Goal: Transaction & Acquisition: Download file/media

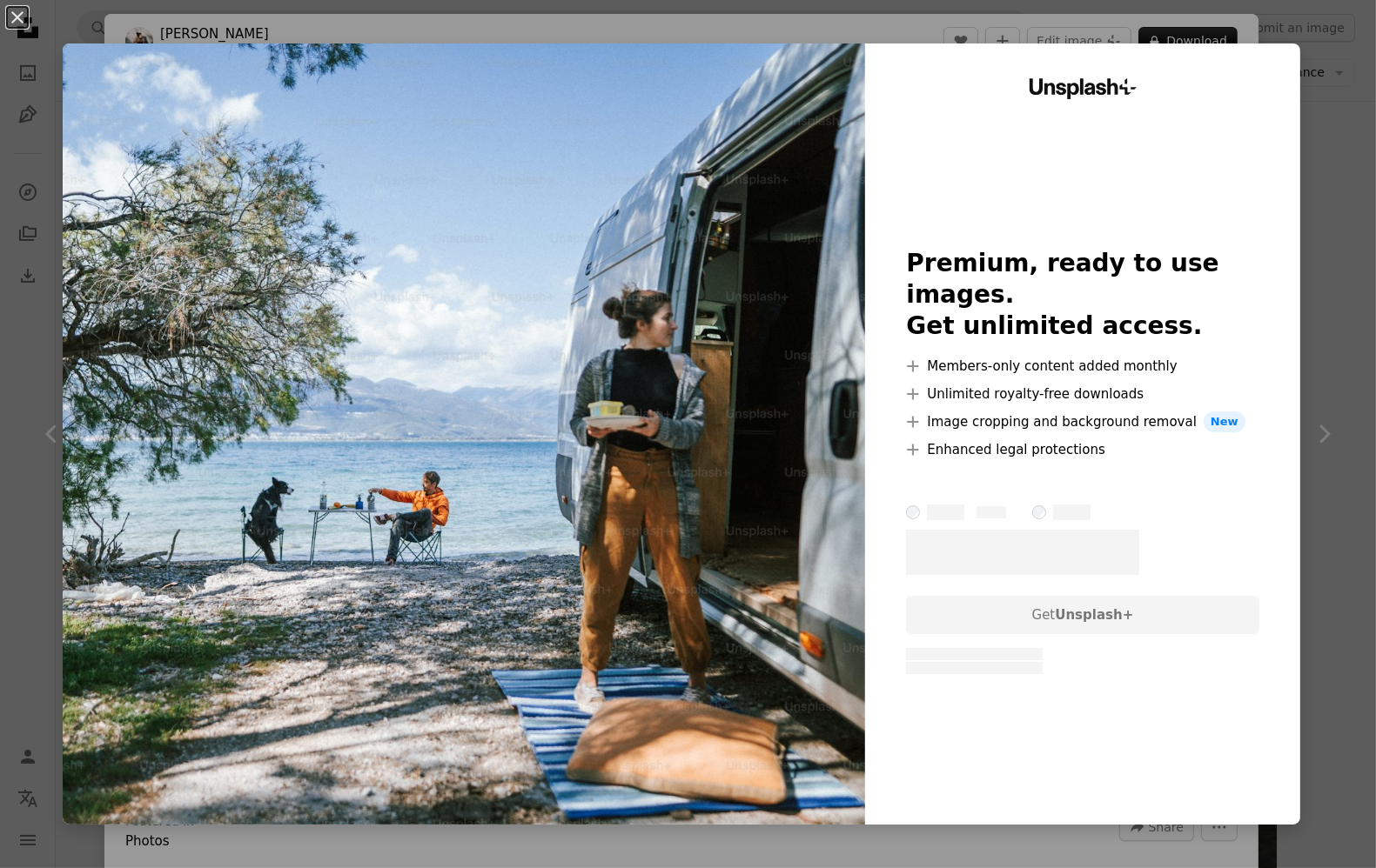
scroll to position [48, 0]
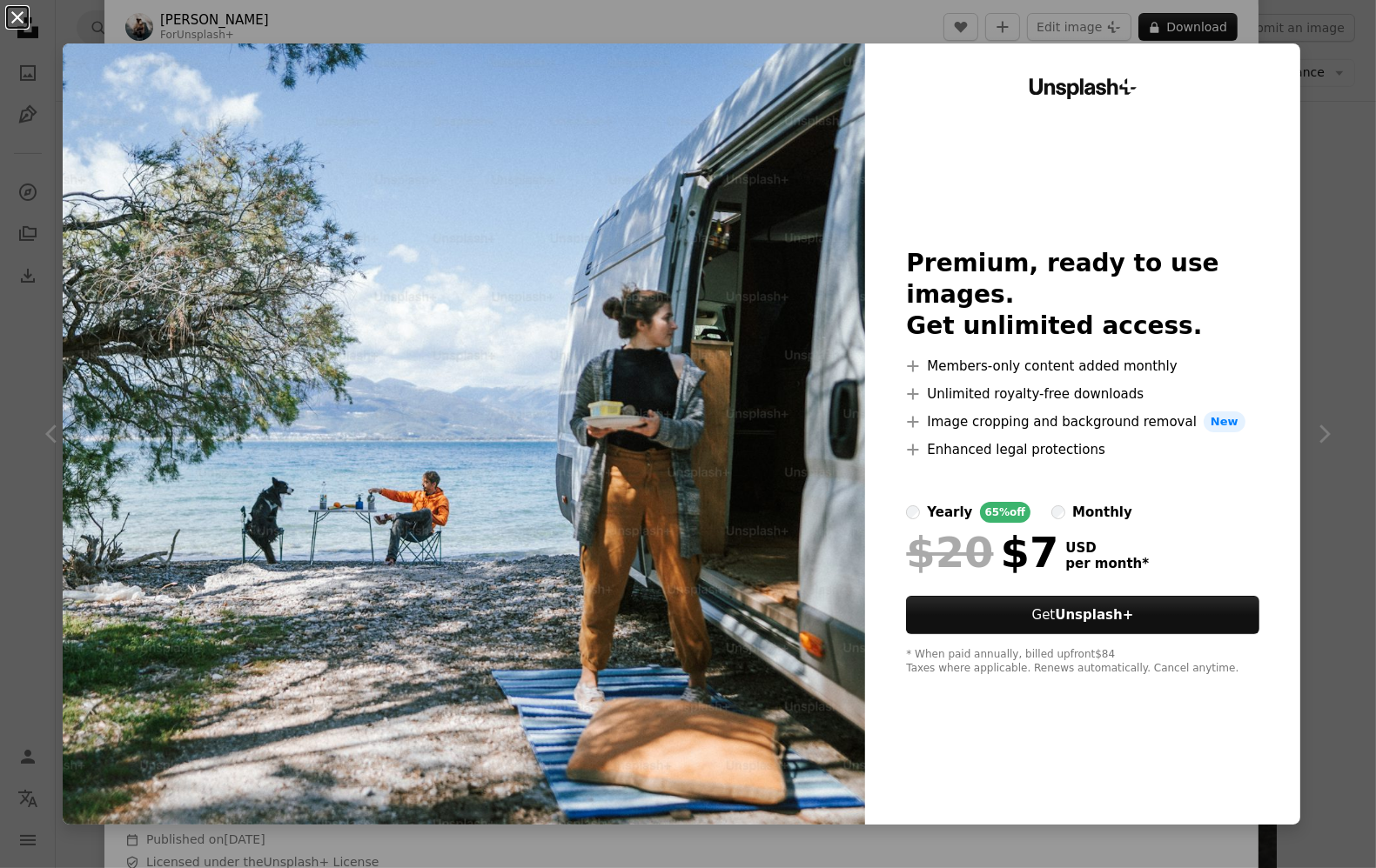
click at [20, 22] on button "An X shape" at bounding box center [17, 17] width 21 height 21
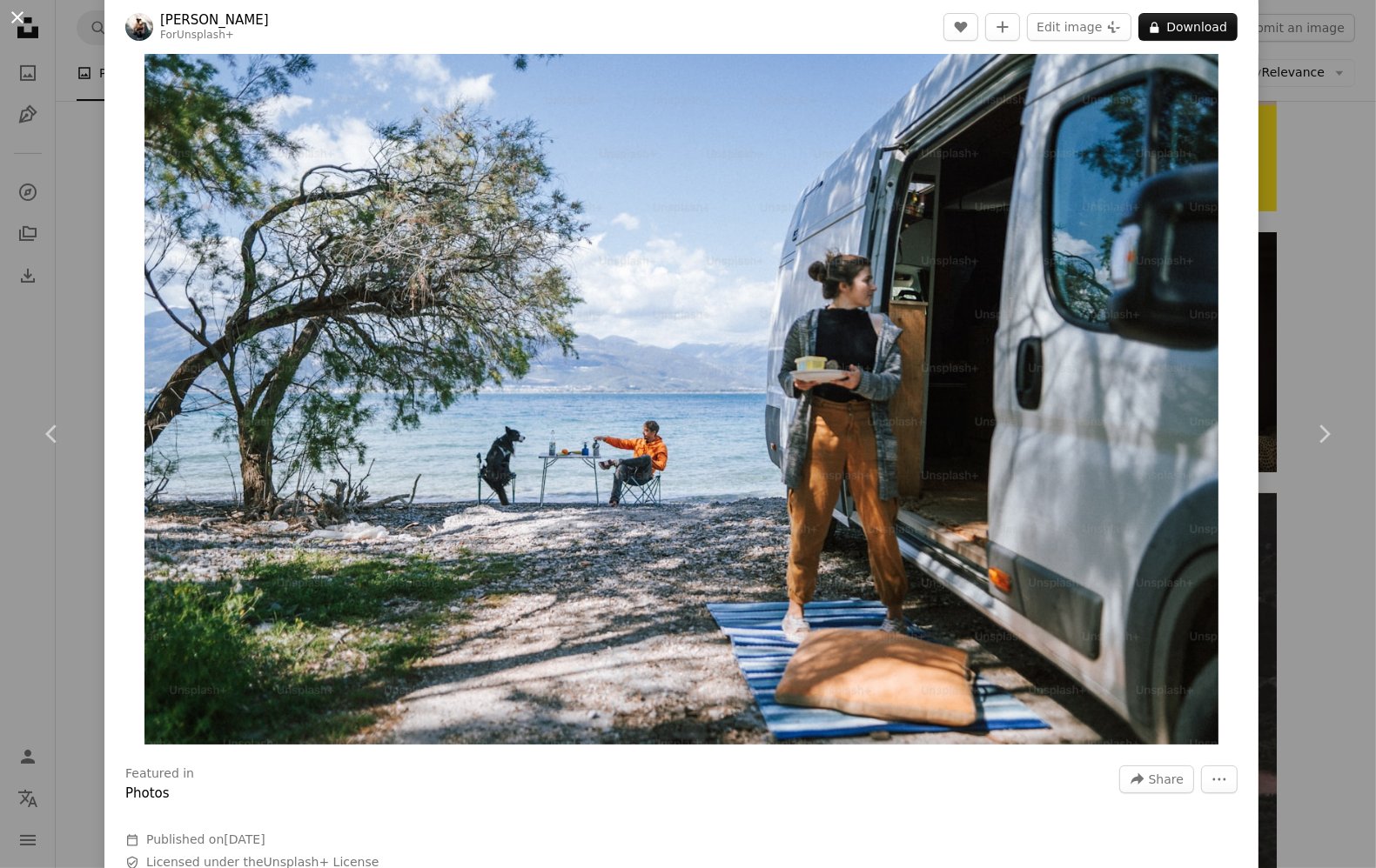
click at [10, 16] on button "An X shape" at bounding box center [17, 17] width 21 height 21
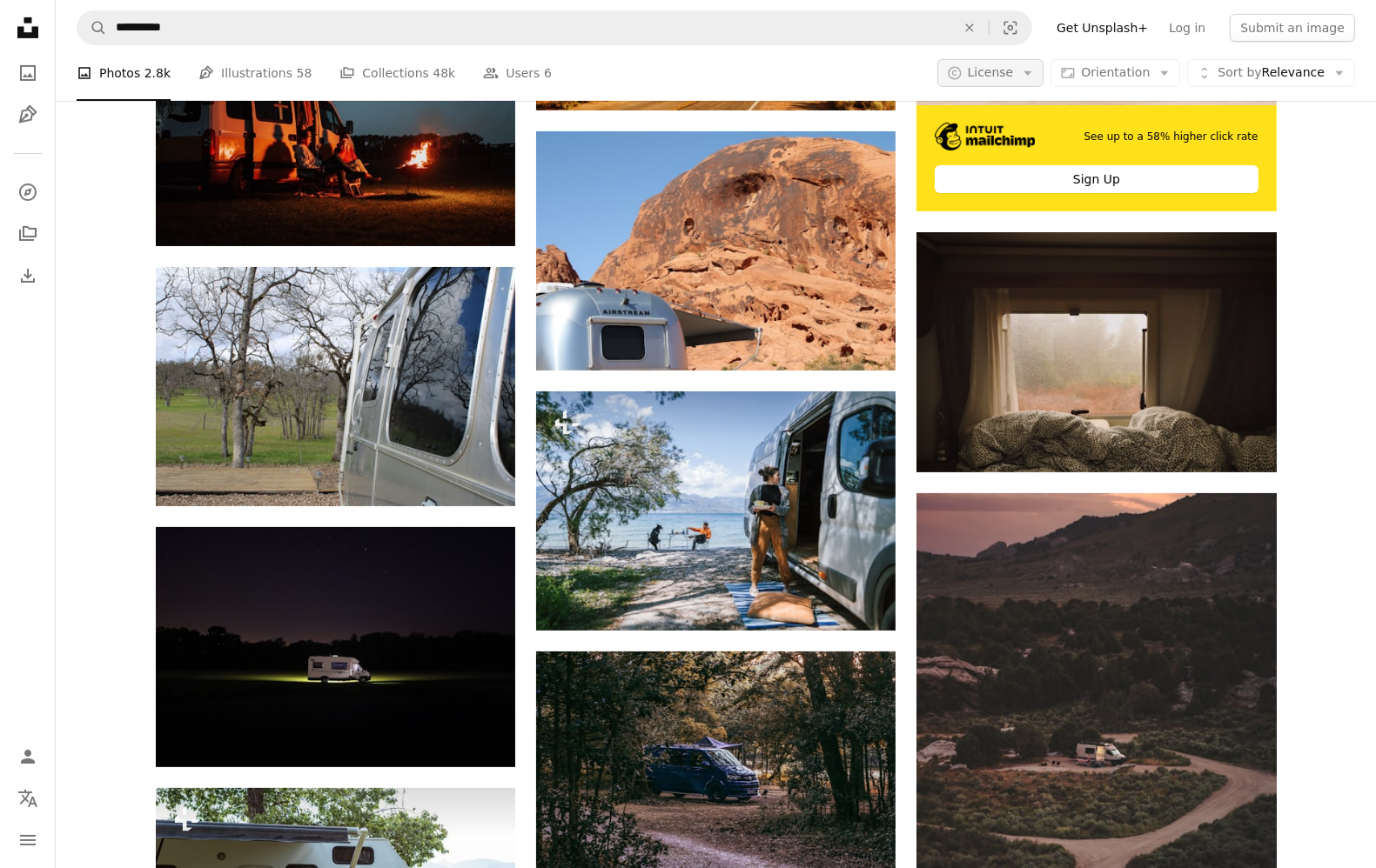
click at [1006, 68] on span "License" at bounding box center [991, 72] width 46 height 14
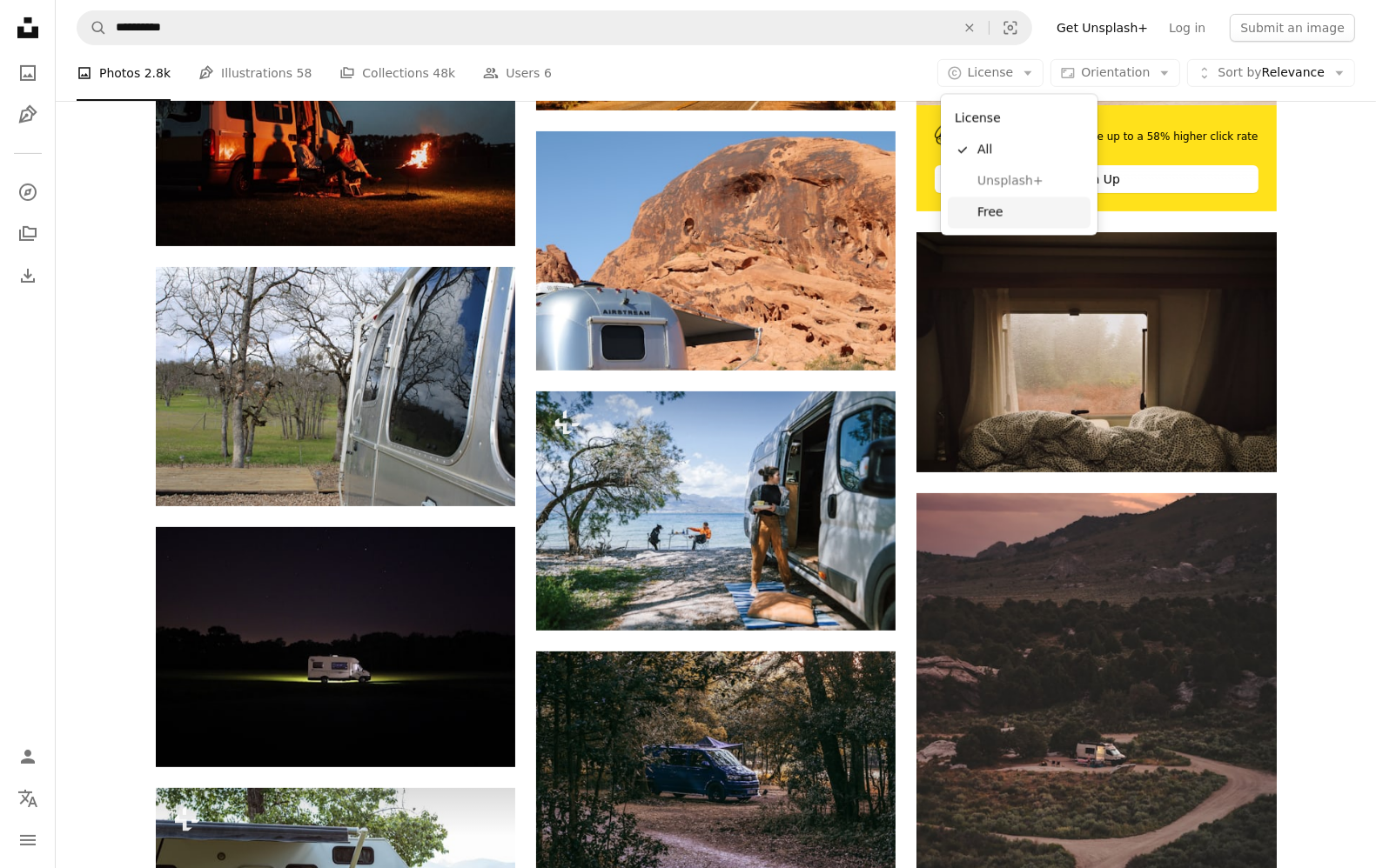
click at [1009, 199] on link "Free" at bounding box center [1020, 212] width 143 height 31
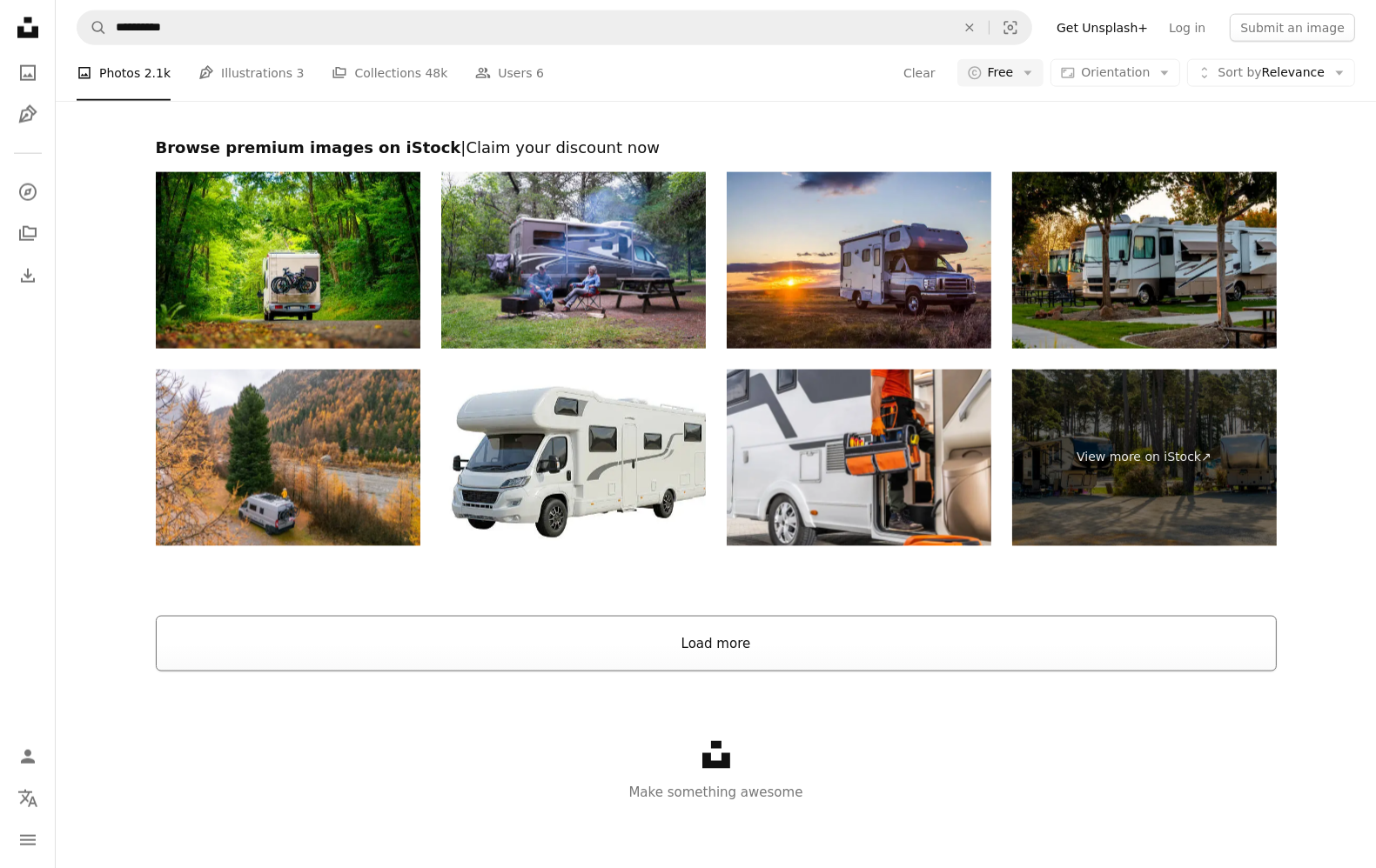
click at [757, 634] on button "Load more" at bounding box center [716, 643] width 1121 height 56
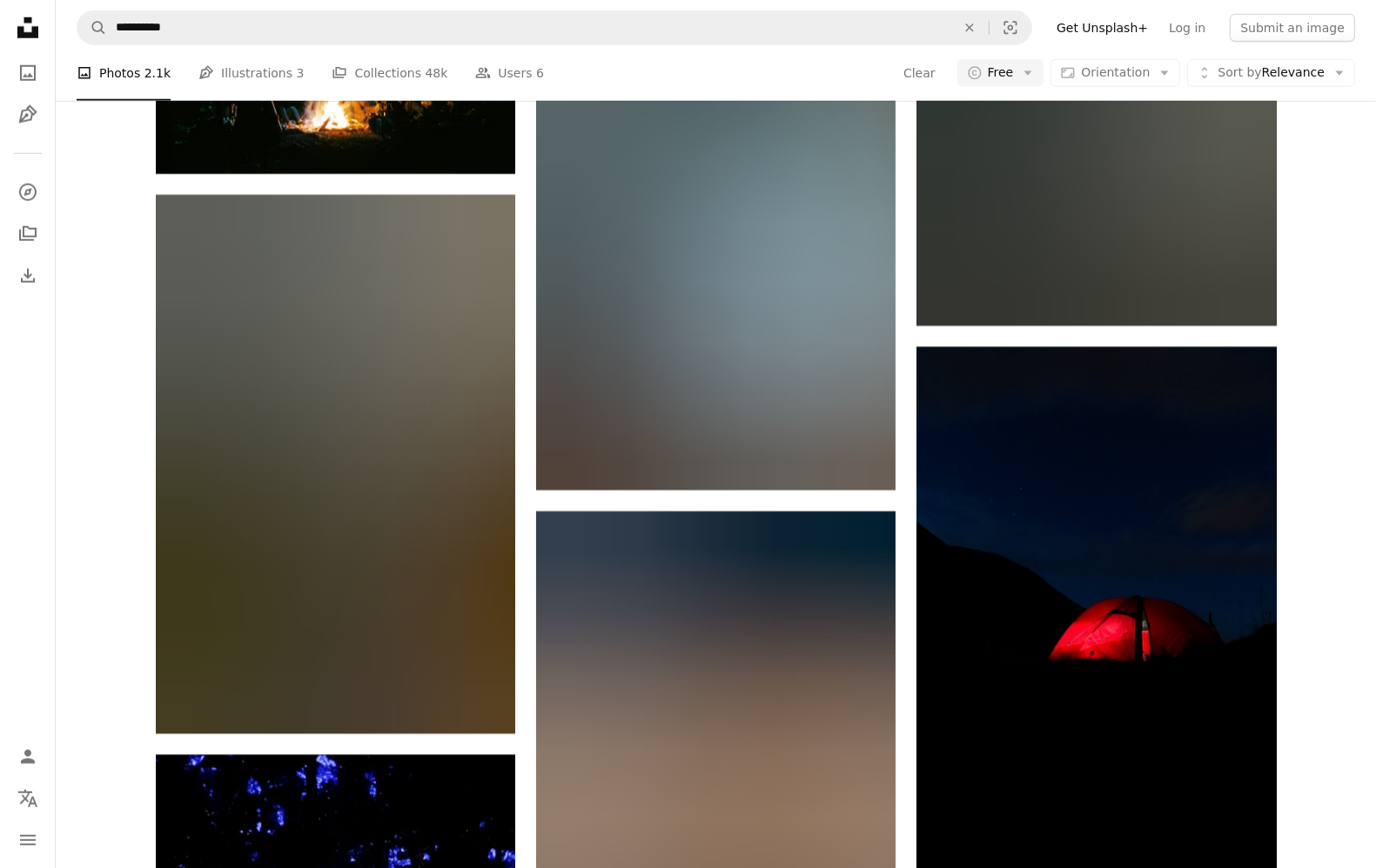
scroll to position [33064, 0]
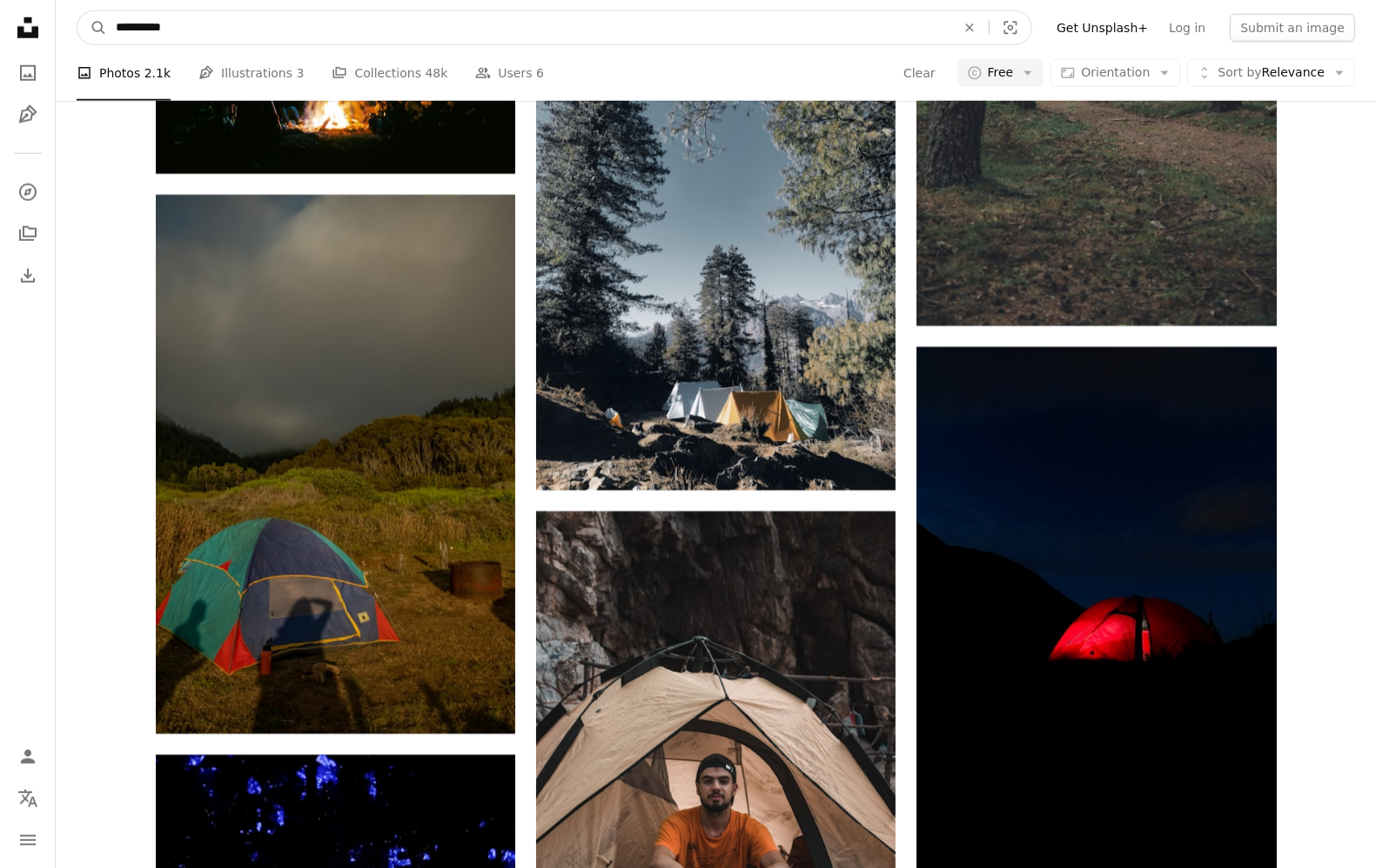
drag, startPoint x: 213, startPoint y: 25, endPoint x: -44, endPoint y: -48, distance: 267.2
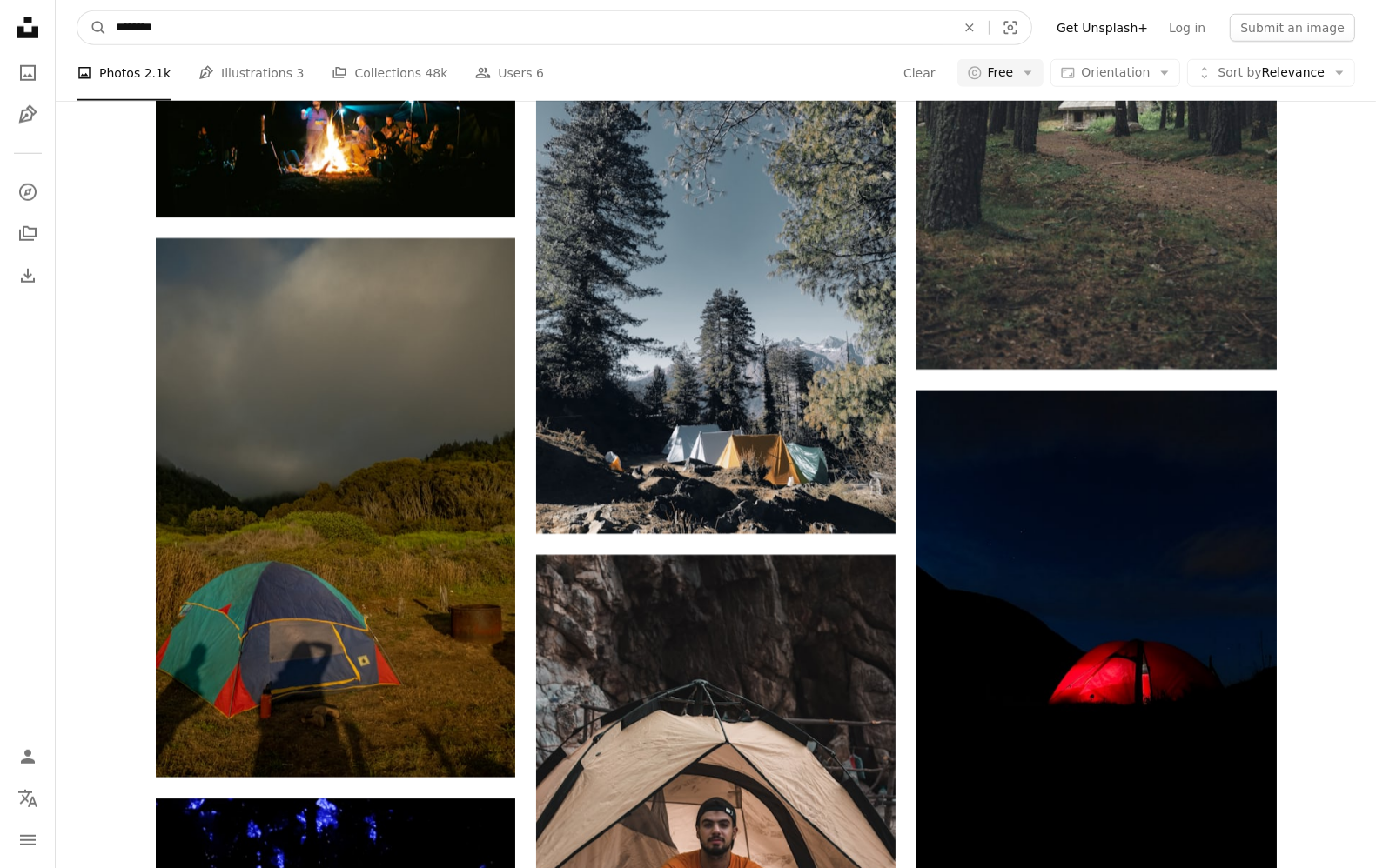
type input "*********"
click at [93, 27] on button "A magnifying glass" at bounding box center [92, 28] width 29 height 33
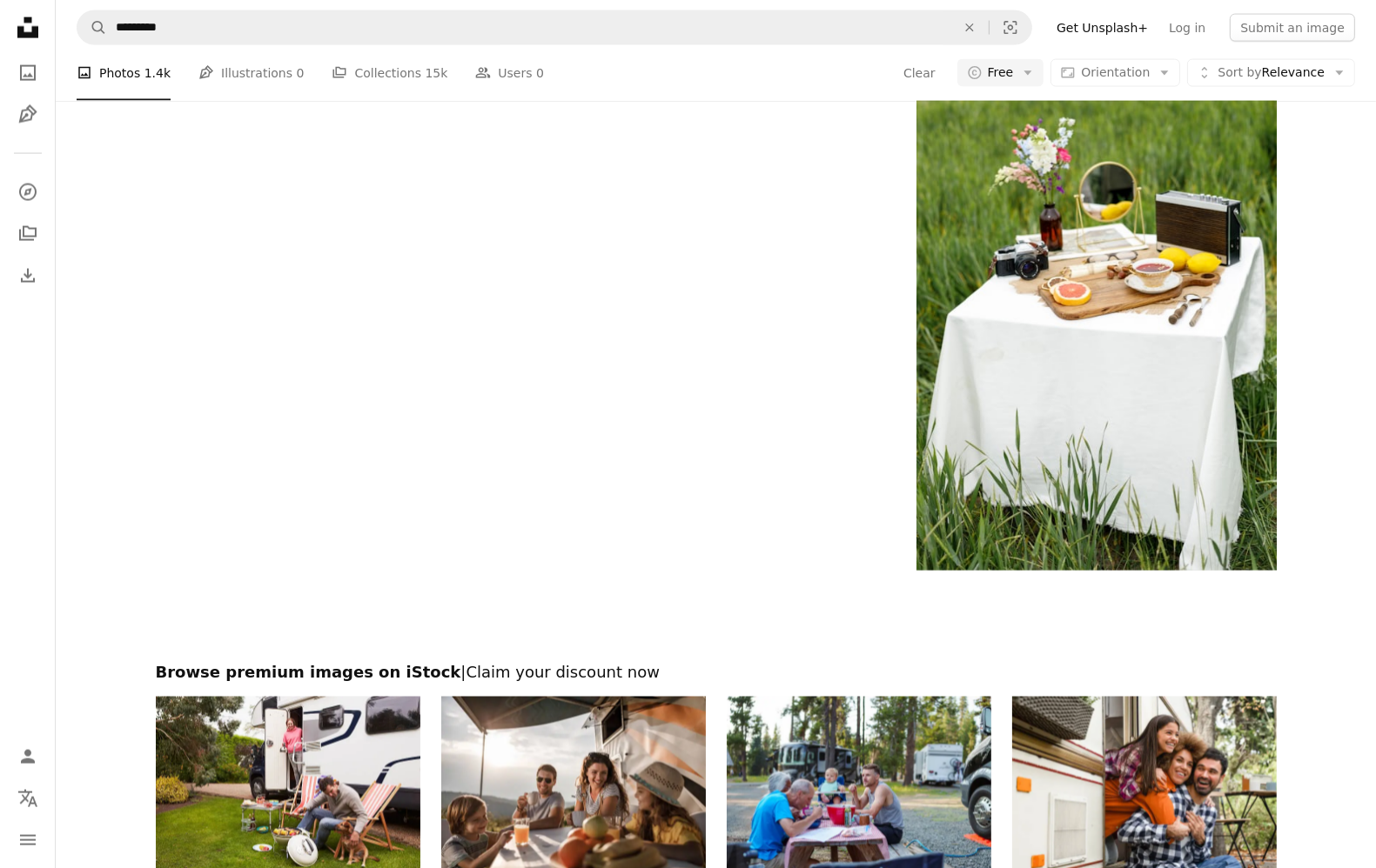
scroll to position [3205, 0]
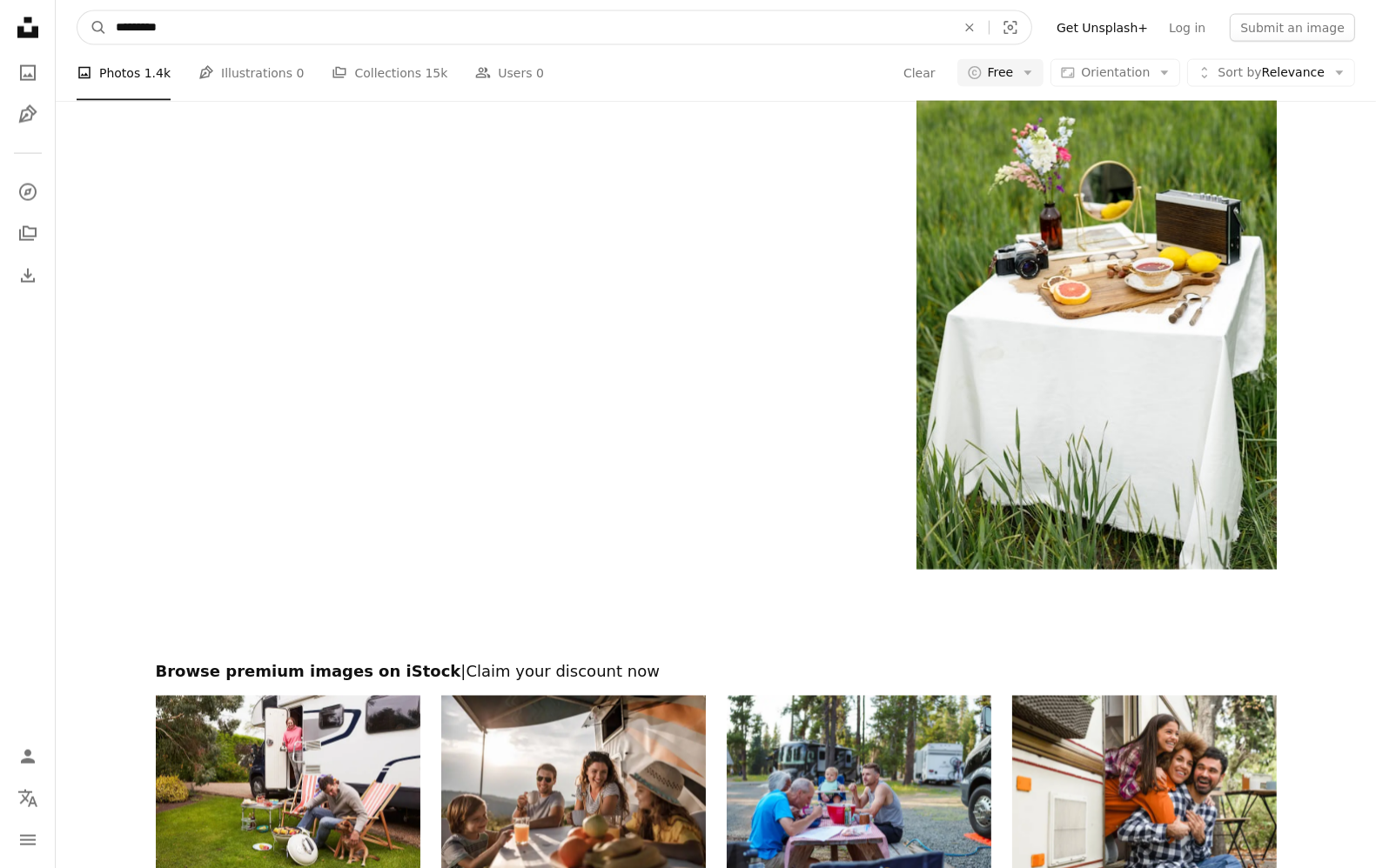
drag, startPoint x: 138, startPoint y: 27, endPoint x: 316, endPoint y: 44, distance: 178.8
click at [316, 44] on form "A magnifying glass ********* An X shape Visual search" at bounding box center [554, 28] width 956 height 35
type input "*********"
click at [93, 27] on button "A magnifying glass" at bounding box center [92, 28] width 29 height 33
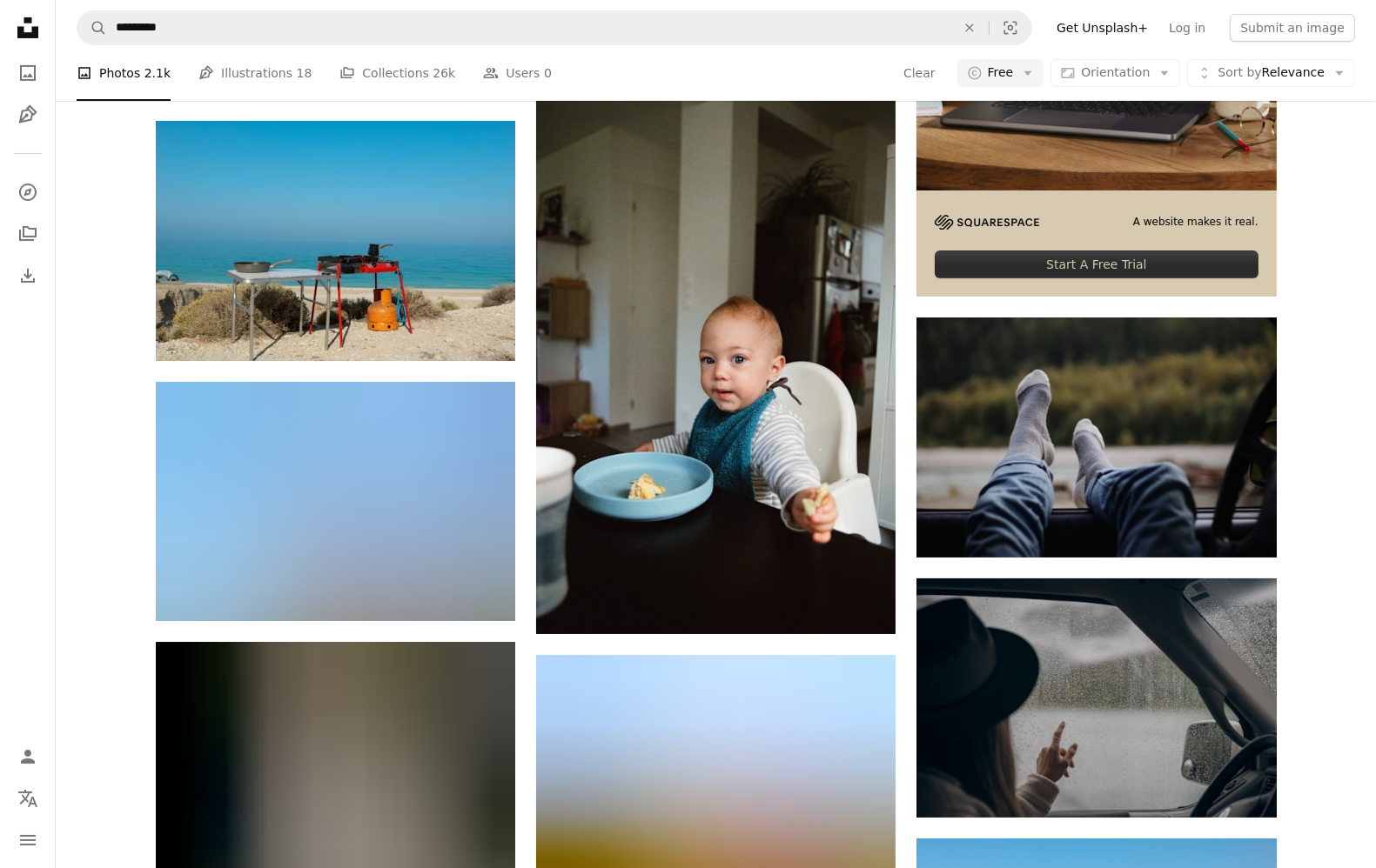
scroll to position [710, 0]
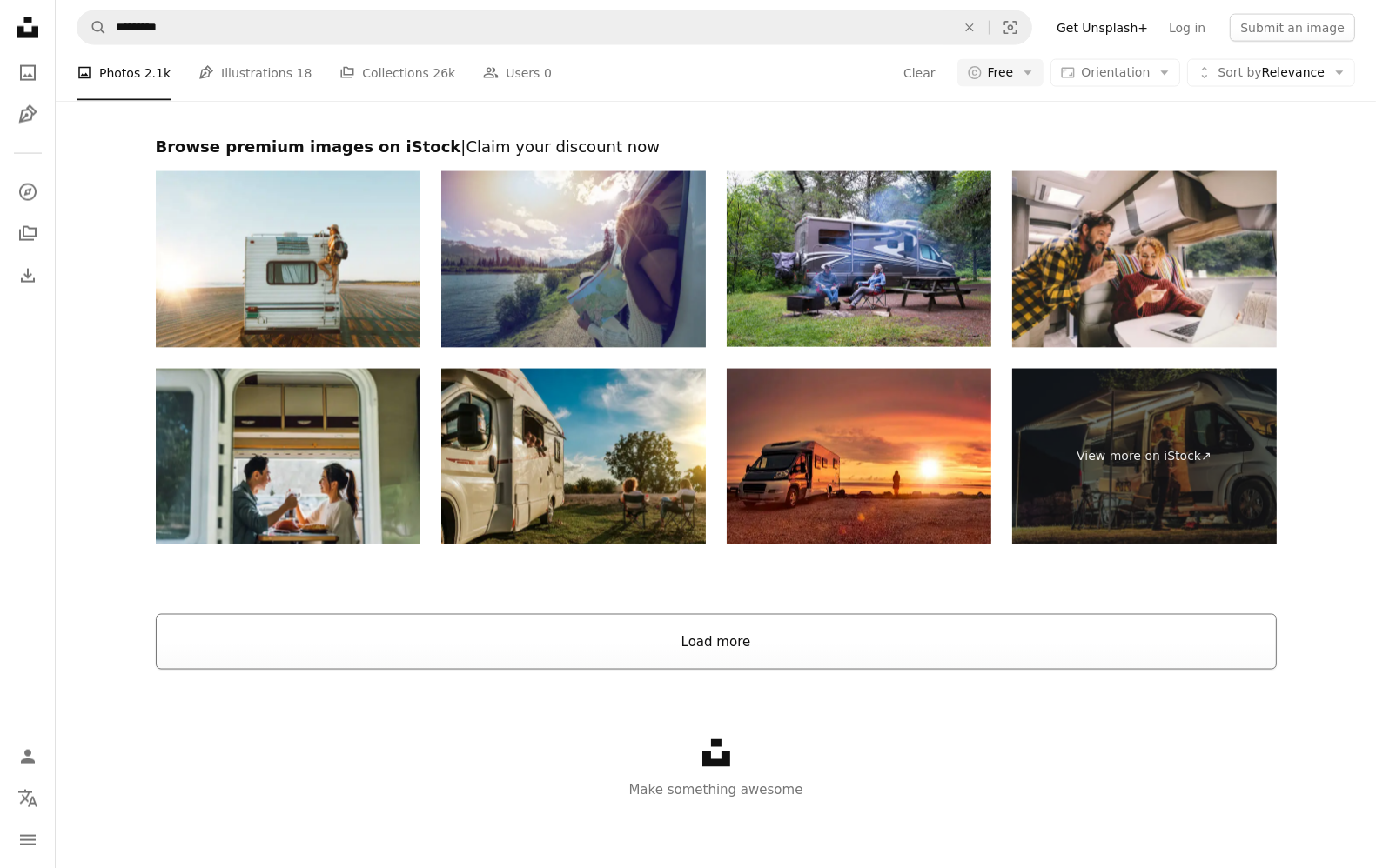
click at [700, 629] on button "Load more" at bounding box center [716, 642] width 1121 height 56
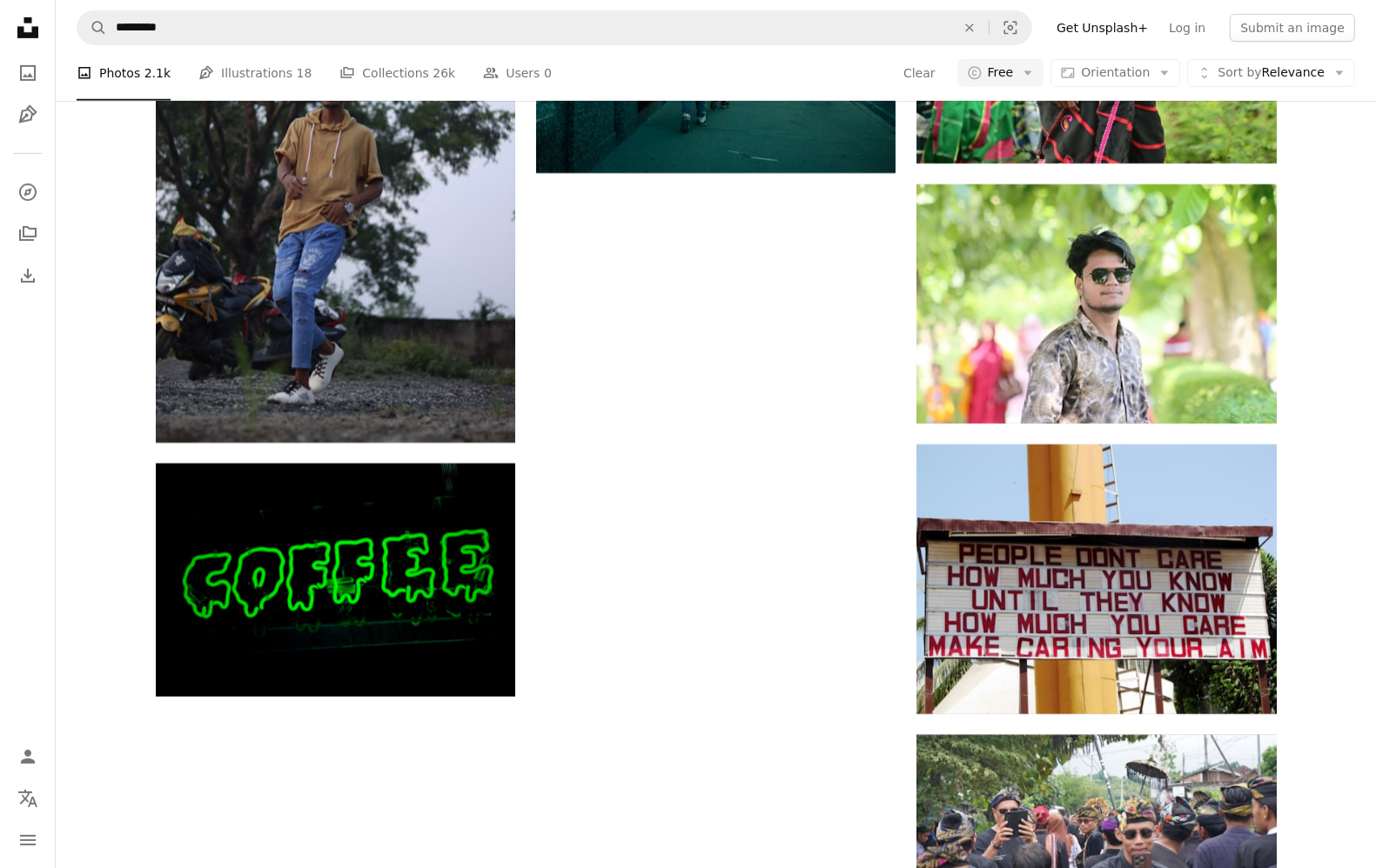
scroll to position [8819, 0]
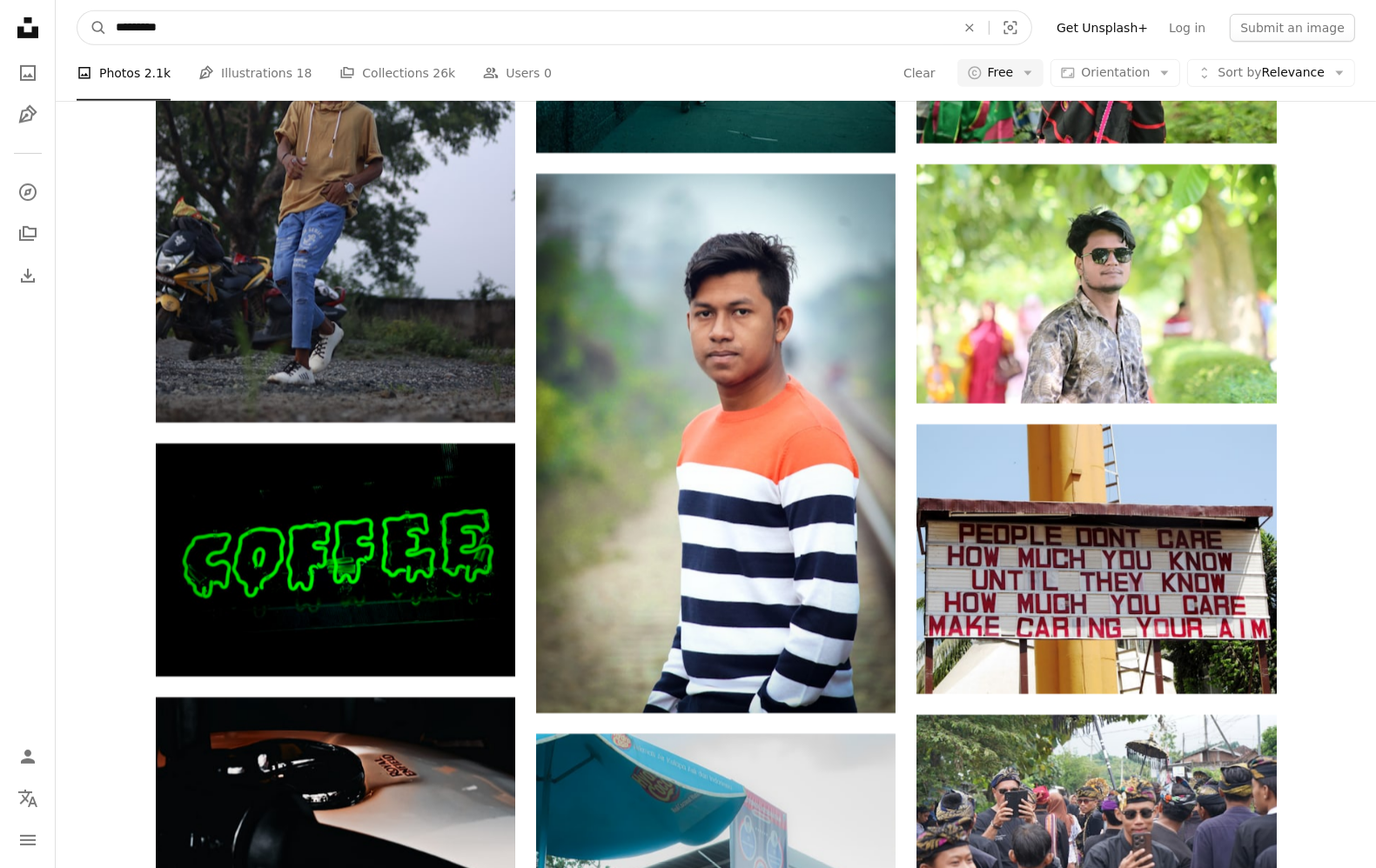
drag, startPoint x: 138, startPoint y: 26, endPoint x: 279, endPoint y: 27, distance: 141.0
click at [279, 27] on input "*********" at bounding box center [529, 28] width 844 height 33
type input "**********"
click at [93, 27] on button "A magnifying glass" at bounding box center [92, 28] width 29 height 33
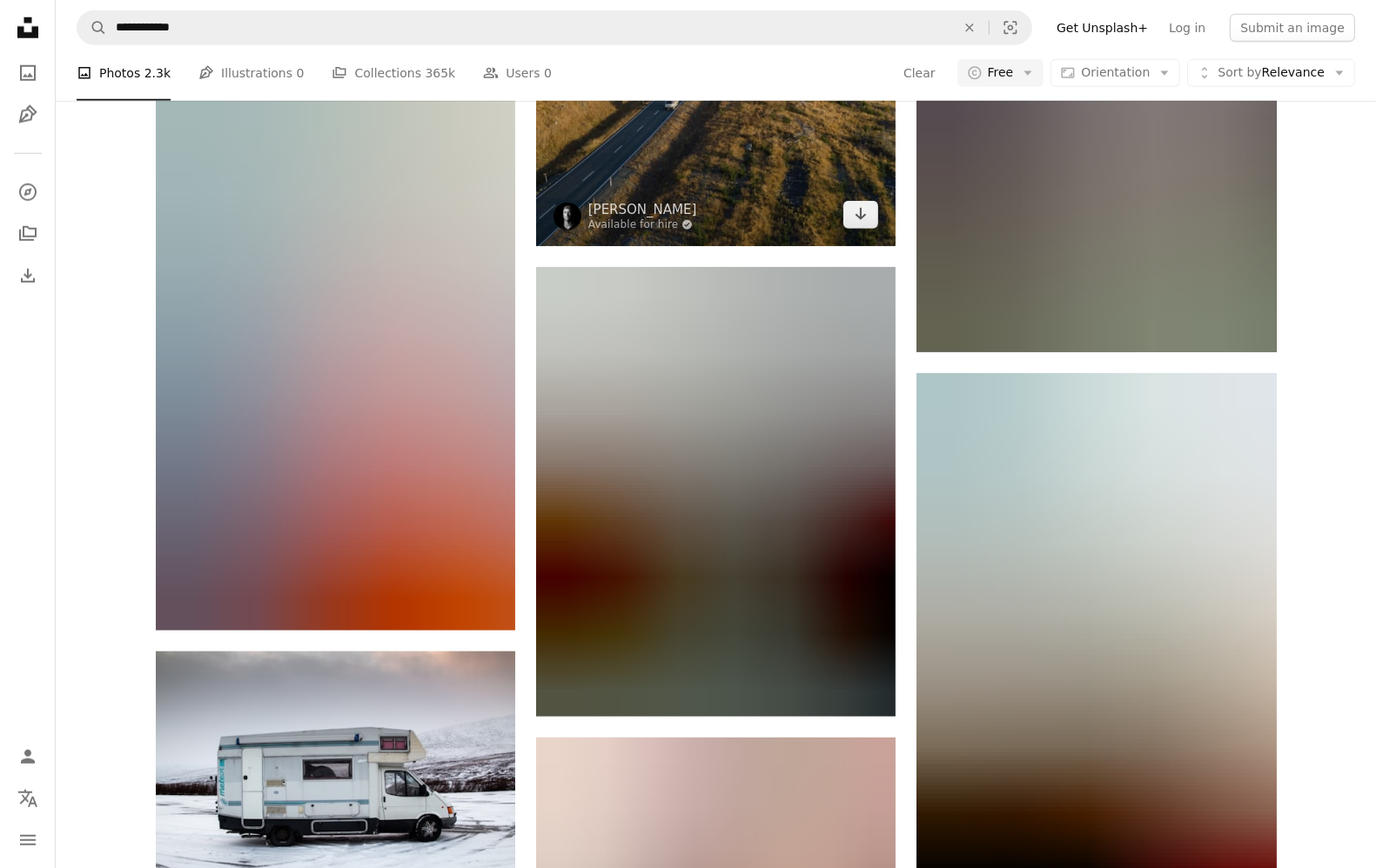
scroll to position [1925, 0]
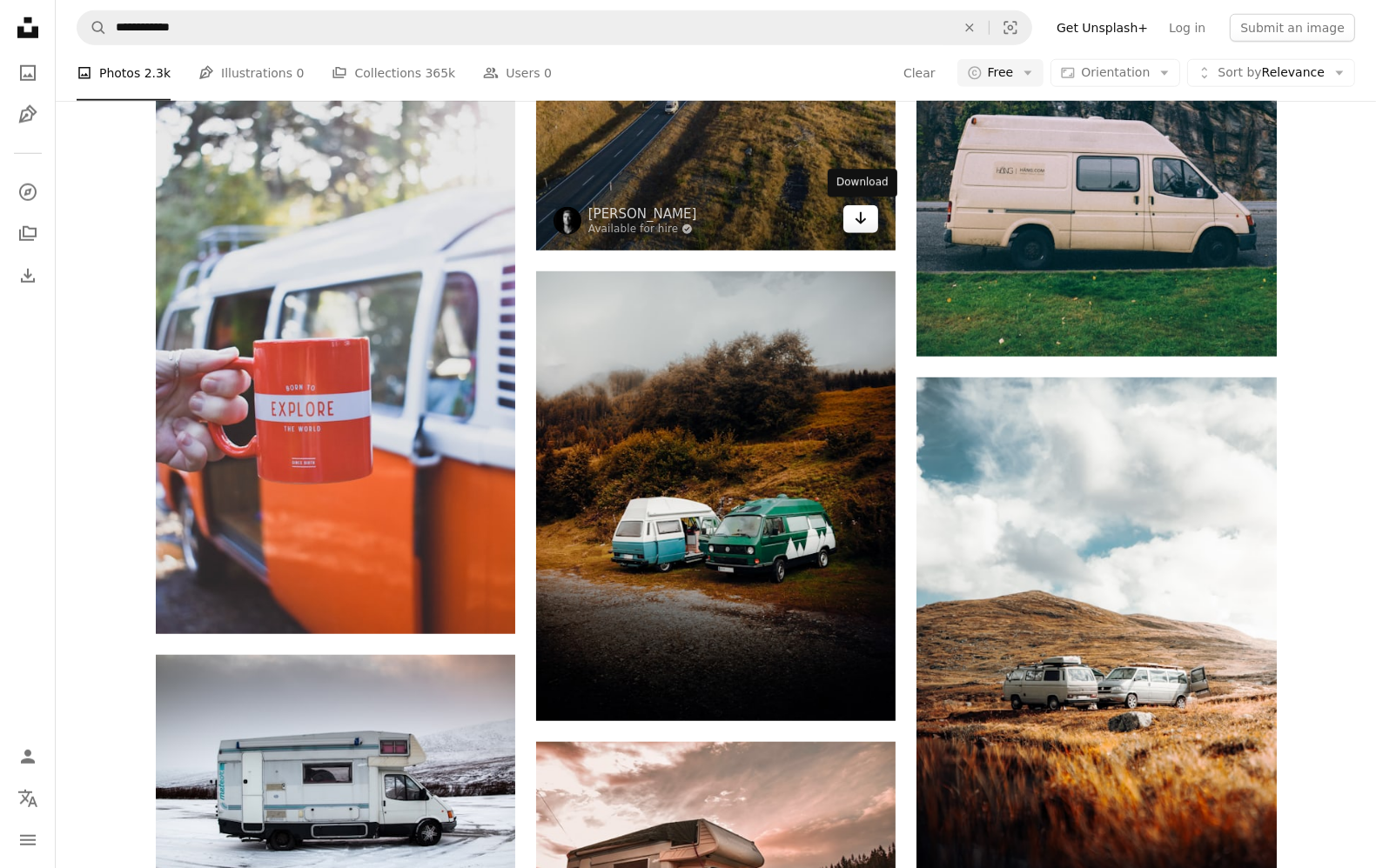
click at [874, 225] on link "Arrow pointing down" at bounding box center [861, 219] width 35 height 28
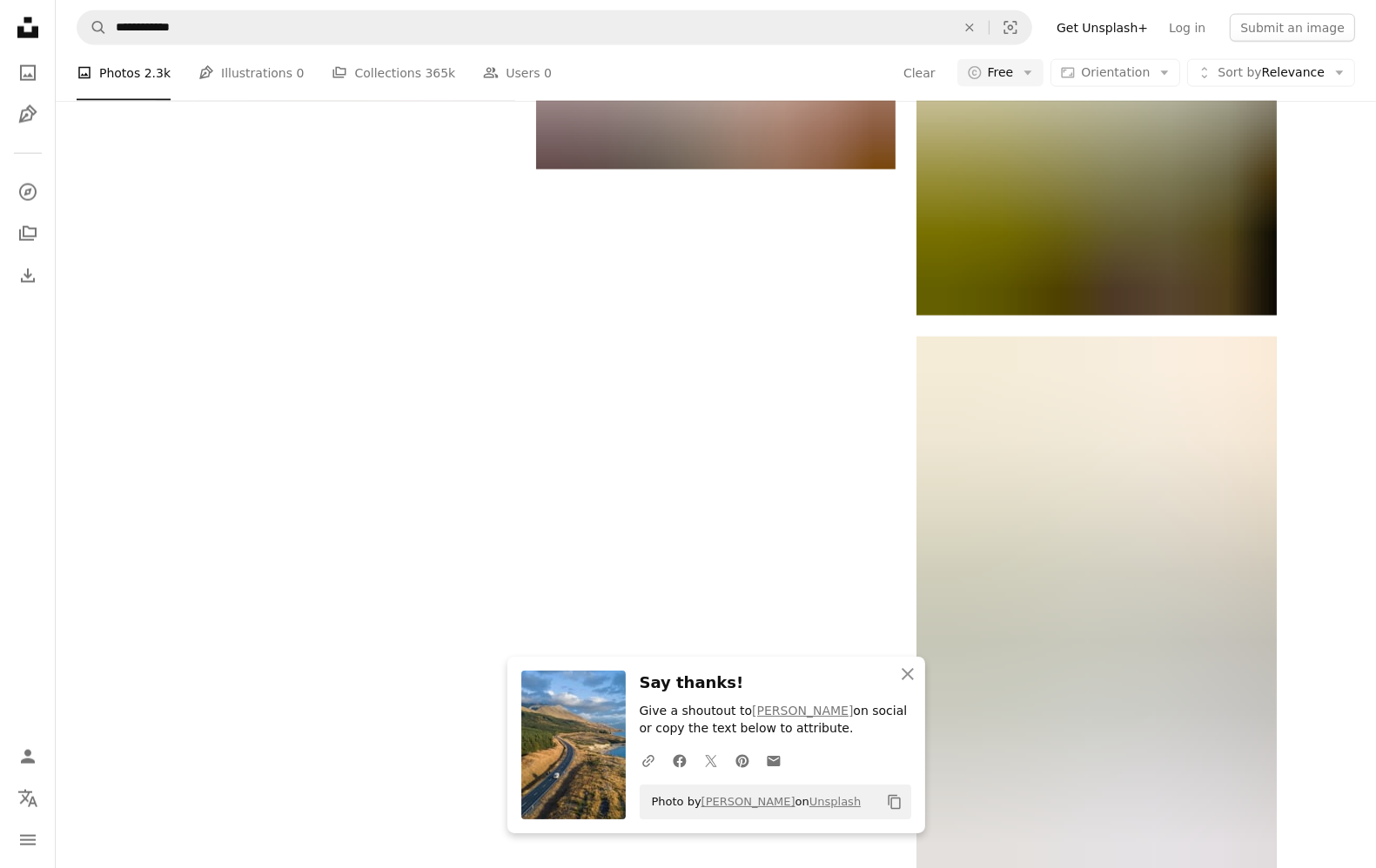
scroll to position [3002, 0]
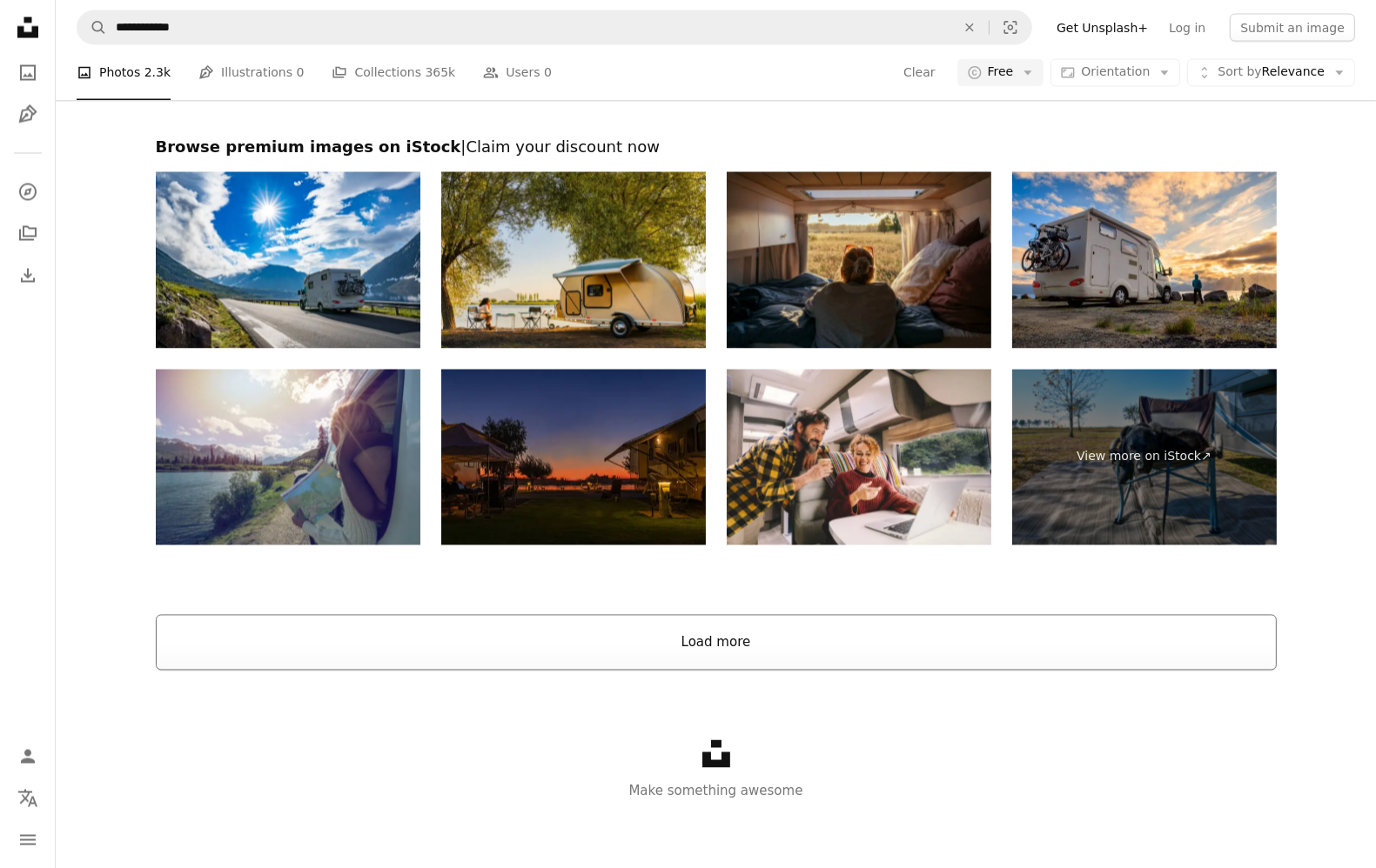
click at [716, 639] on button "Load more" at bounding box center [716, 642] width 1121 height 56
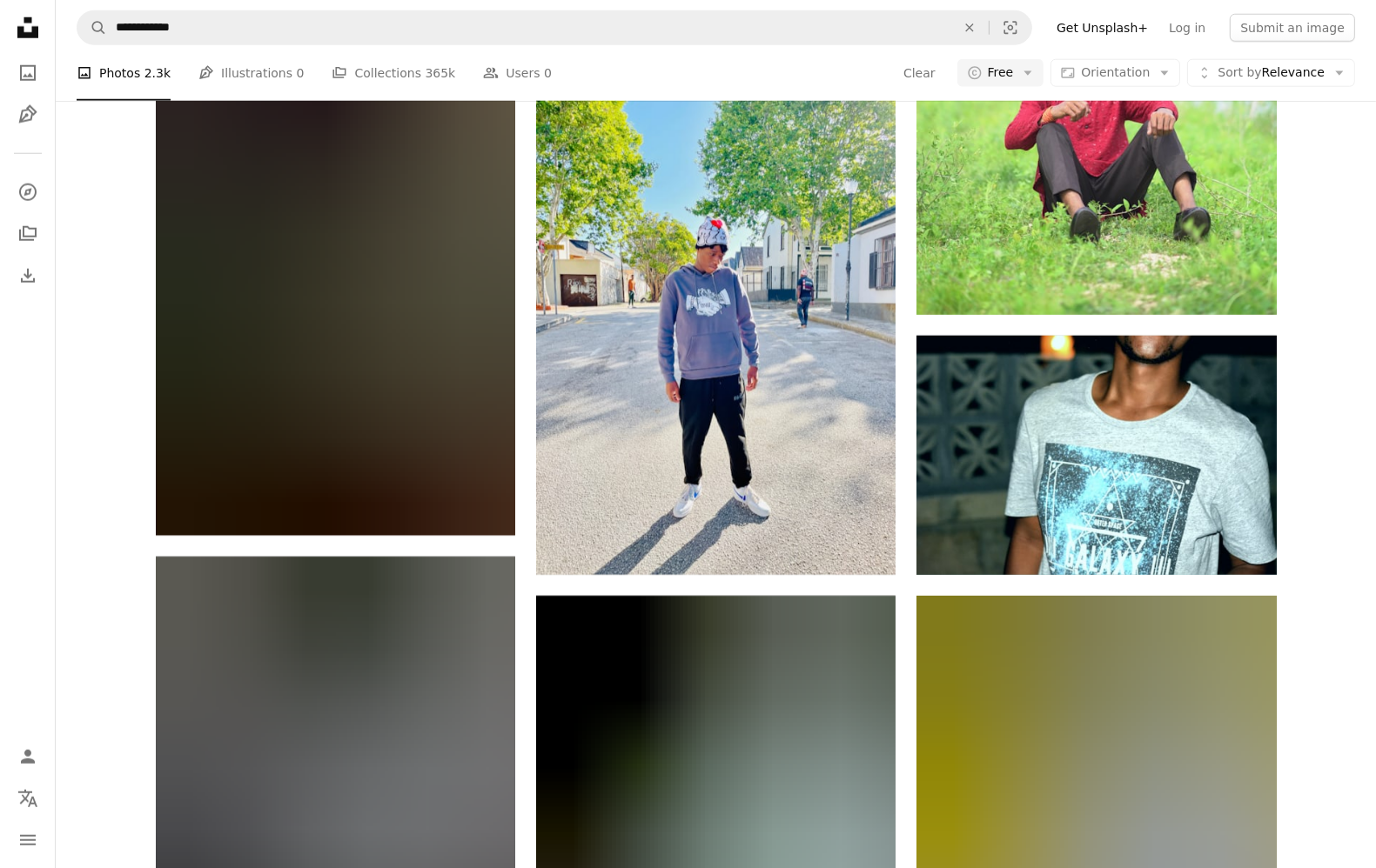
scroll to position [9950, 0]
